Goal: Find specific page/section: Find specific page/section

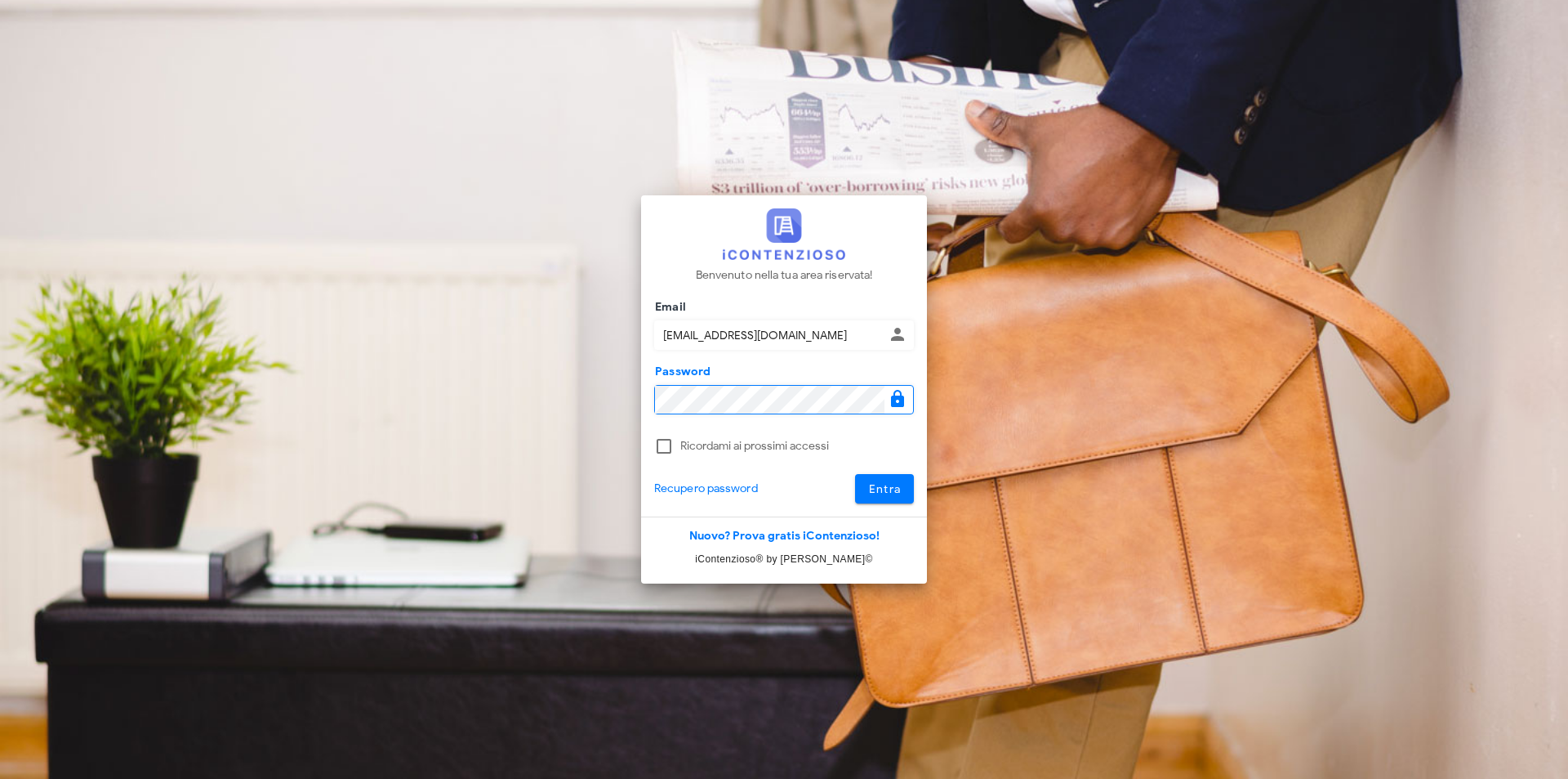
click at [855, 474] on button "Entra" at bounding box center [884, 489] width 59 height 29
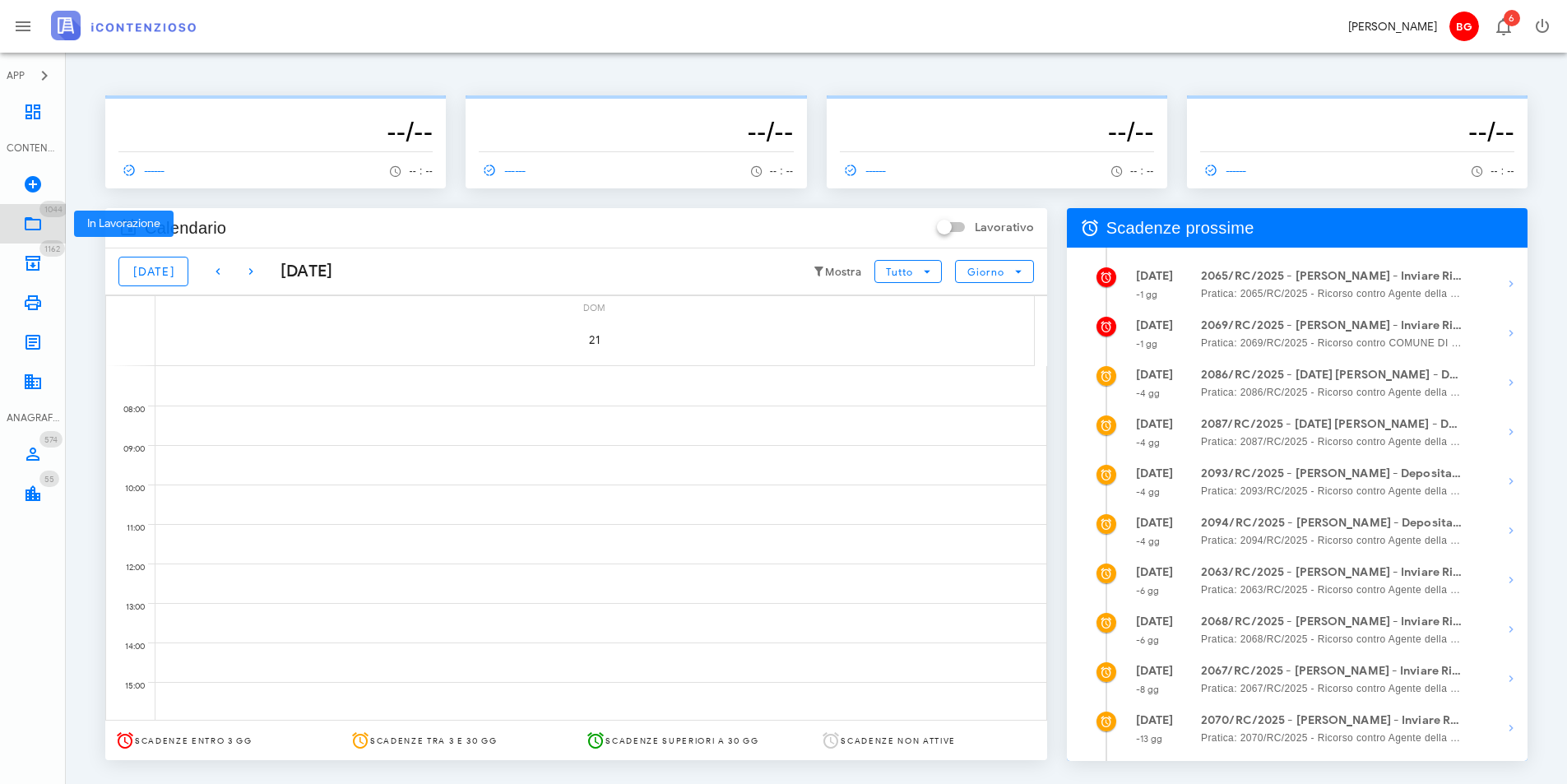
click at [39, 229] on icon at bounding box center [33, 224] width 20 height 20
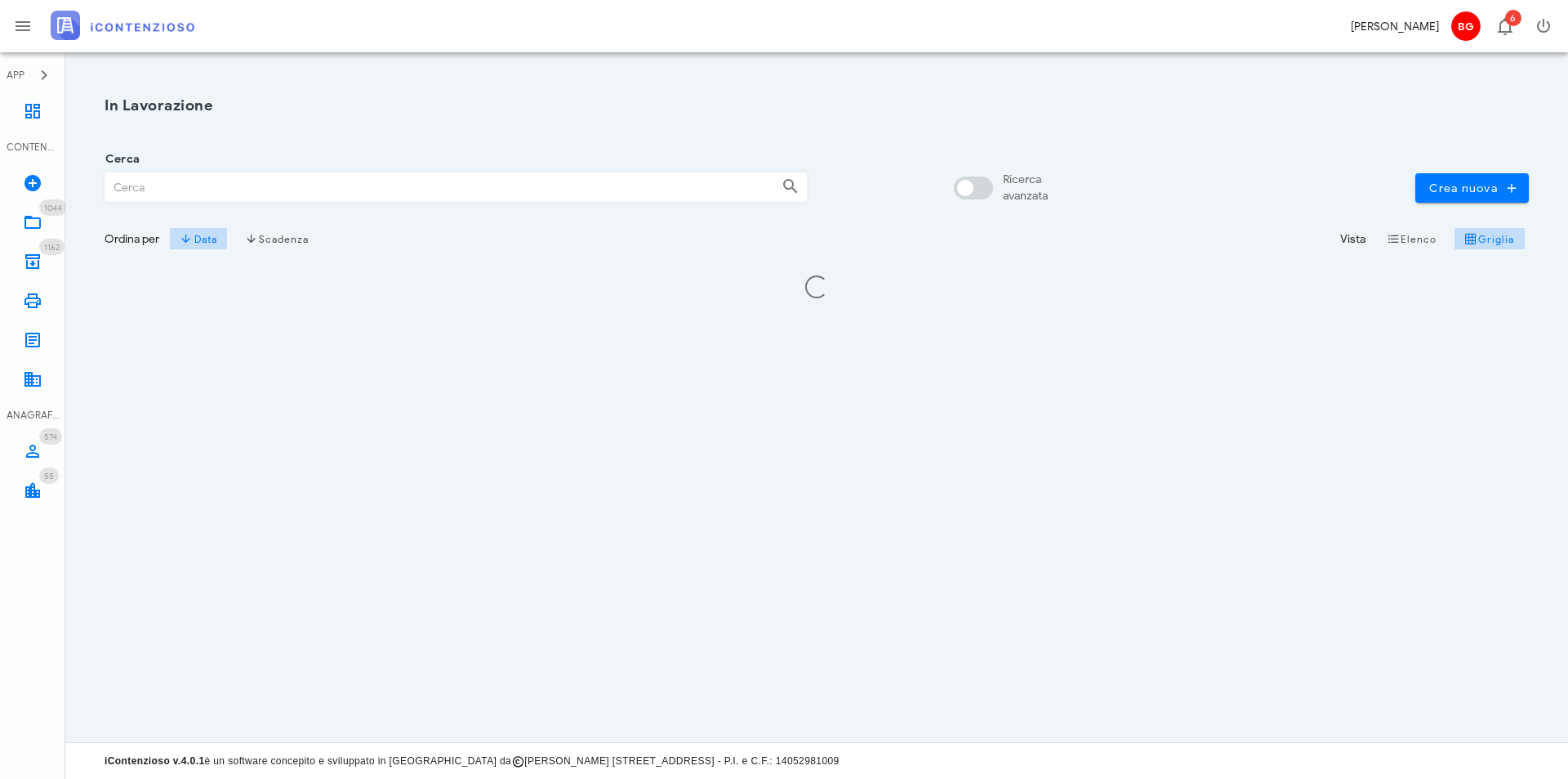
click at [271, 200] on input "Cerca" at bounding box center [437, 186] width 663 height 28
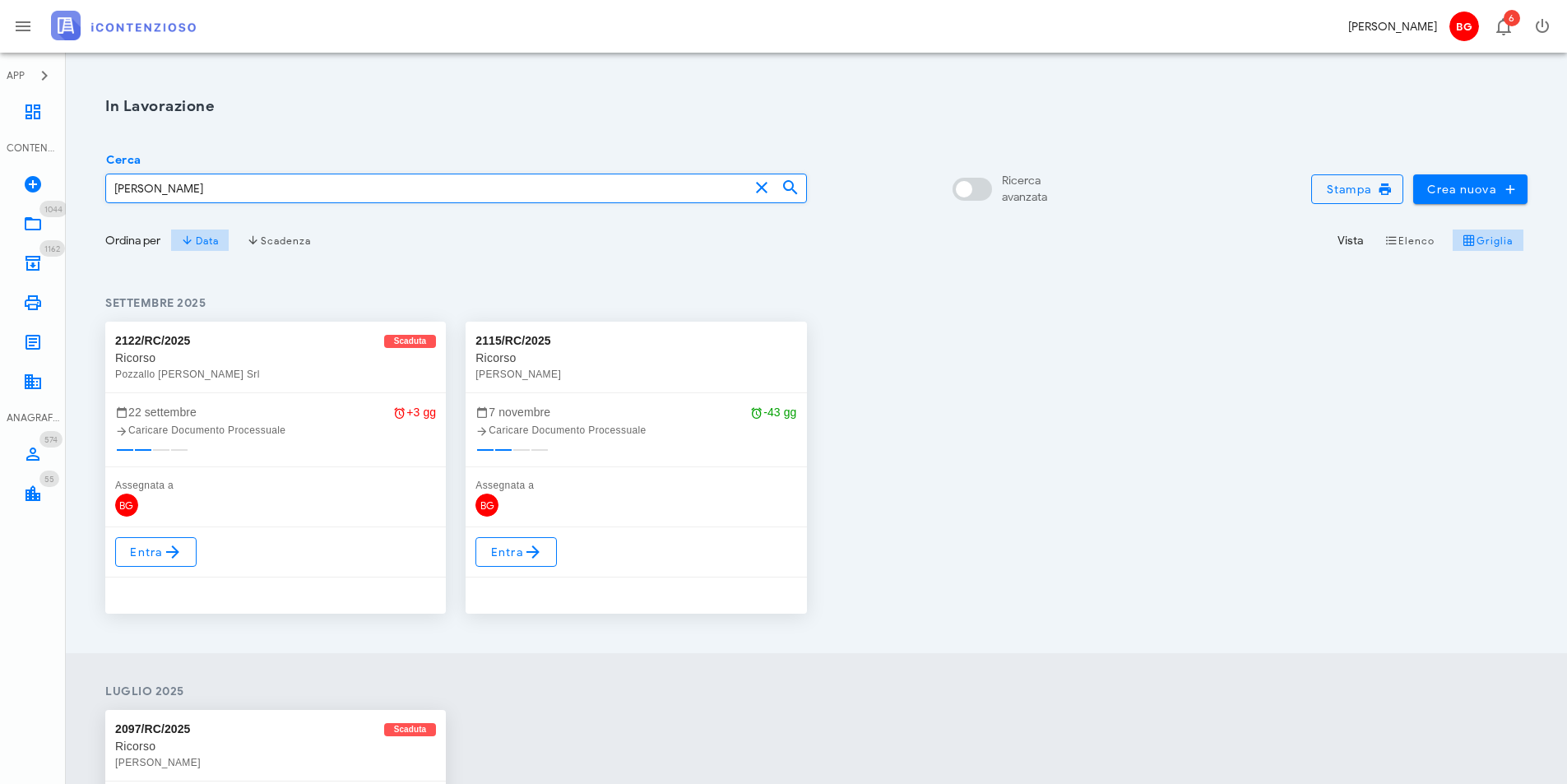
type input "POZZA"
